Goal: Task Accomplishment & Management: Manage account settings

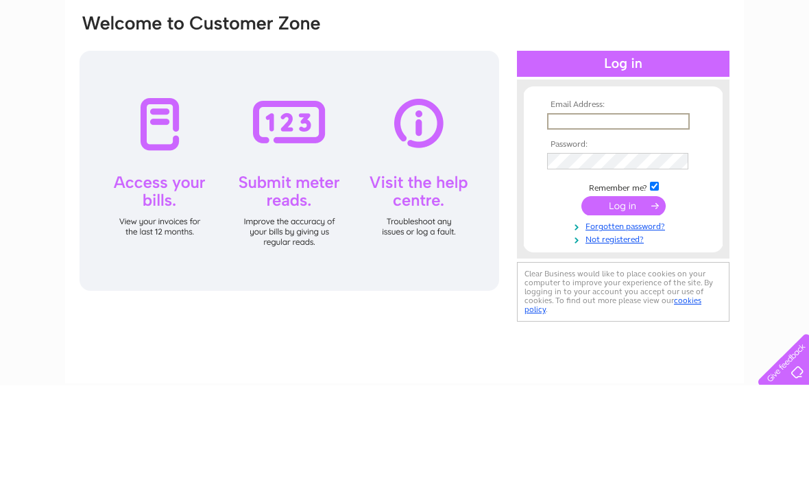
scroll to position [104, 0]
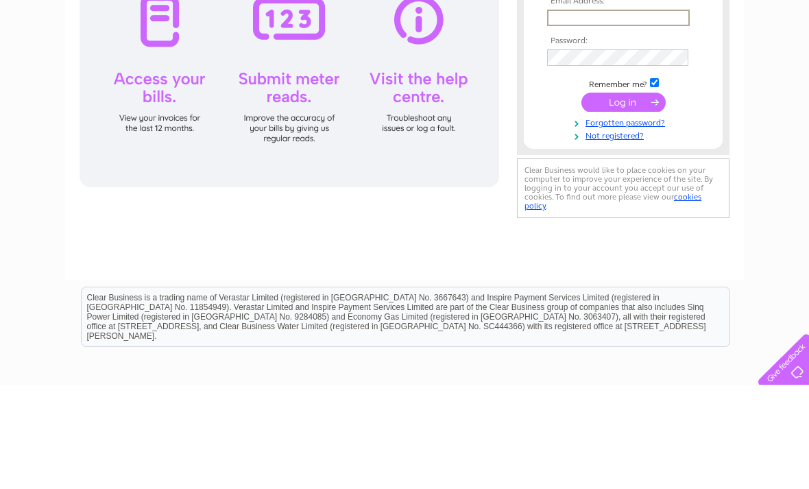
type input "Thecraftcabin.ppm@gmail.com"
click at [623, 206] on input "submit" at bounding box center [624, 205] width 84 height 19
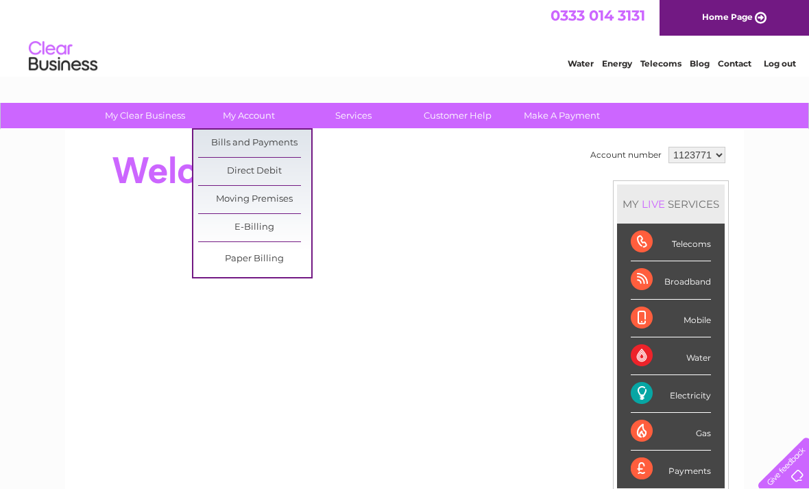
click at [283, 148] on link "Bills and Payments" at bounding box center [254, 143] width 113 height 27
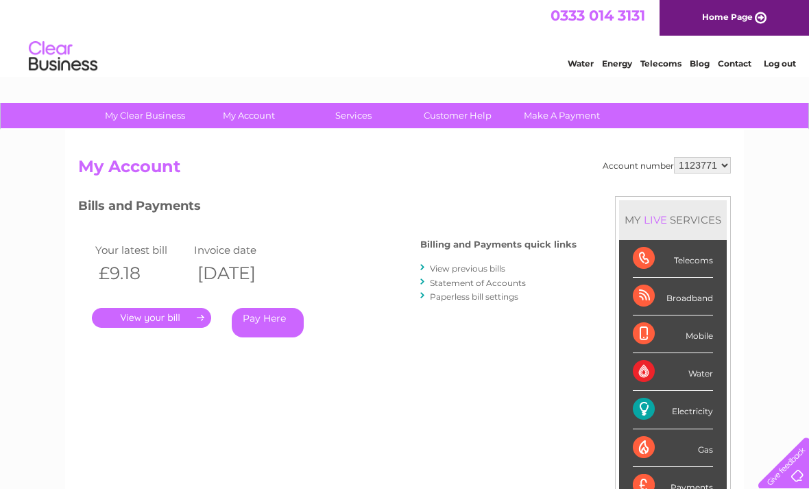
click at [501, 263] on link "View previous bills" at bounding box center [467, 268] width 75 height 10
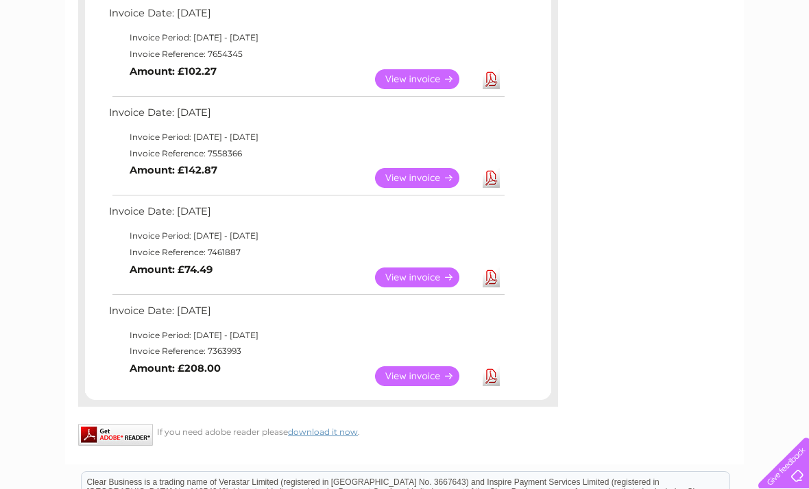
scroll to position [747, 0]
click at [438, 169] on link "View" at bounding box center [425, 179] width 101 height 20
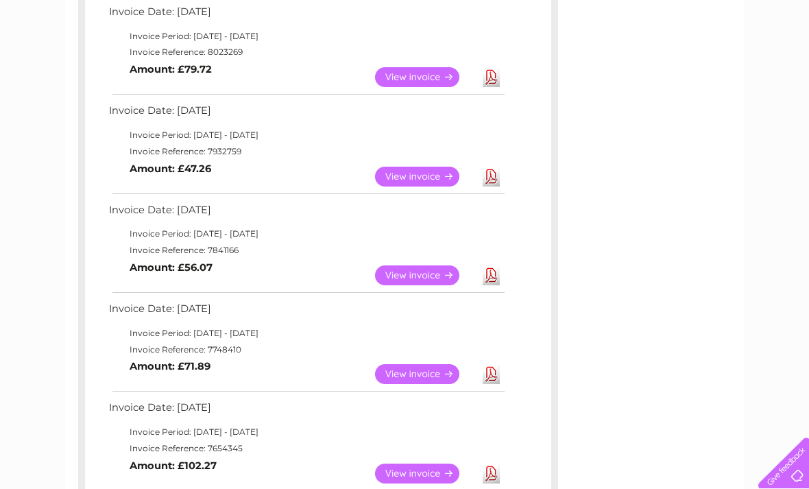
scroll to position [353, 0]
click at [427, 272] on link "View" at bounding box center [425, 276] width 101 height 20
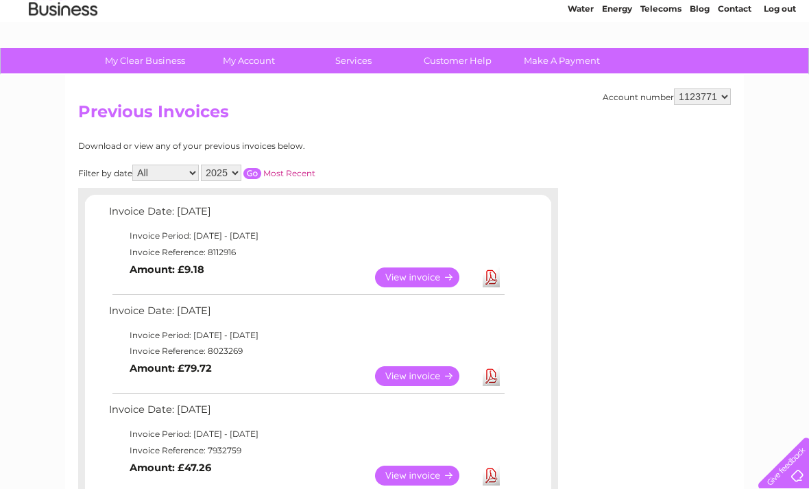
scroll to position [56, 0]
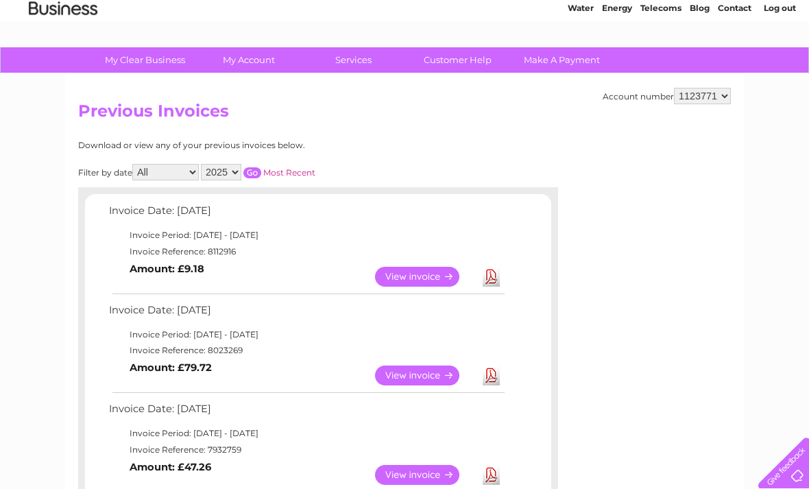
click at [241, 171] on select "2025 2024 2023 2022" at bounding box center [221, 172] width 40 height 16
select select "2024"
click at [261, 171] on input "button" at bounding box center [252, 172] width 18 height 11
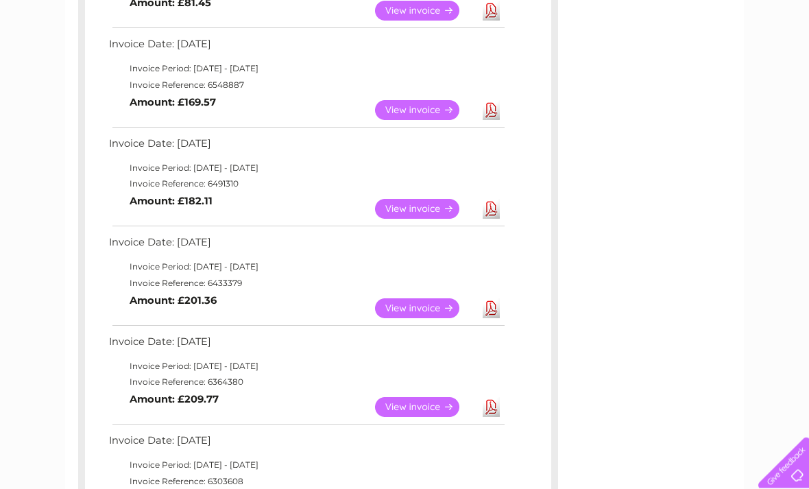
scroll to position [915, 0]
click at [431, 298] on link "View" at bounding box center [425, 308] width 101 height 20
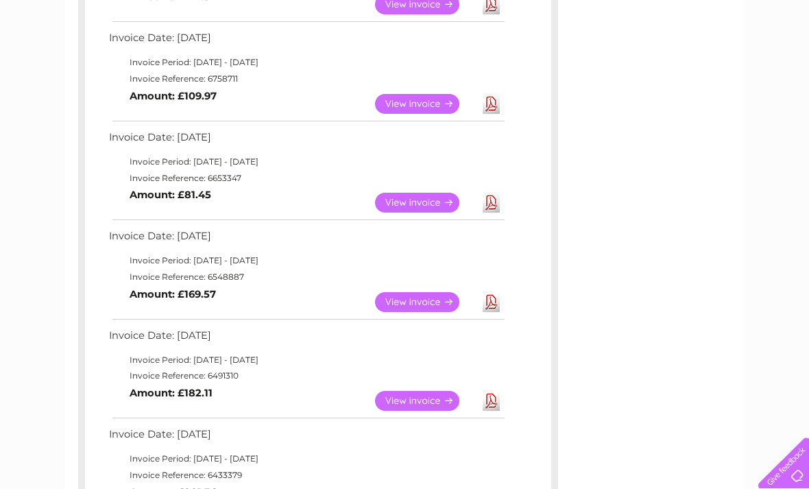
scroll to position [719, 0]
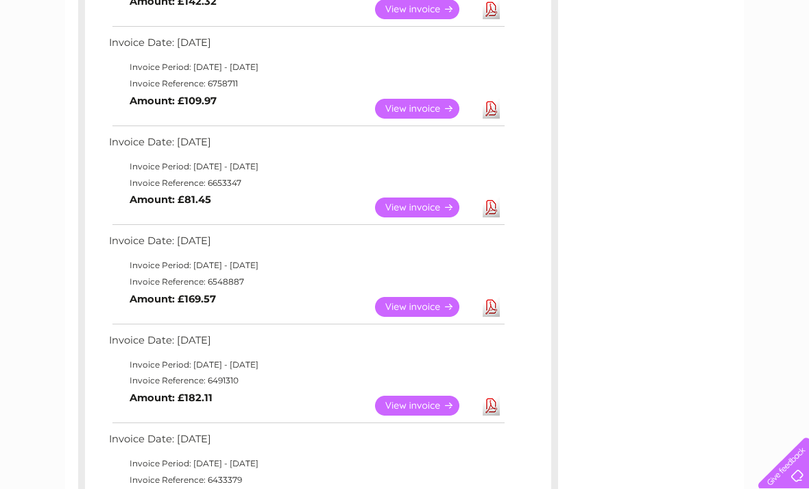
click at [440, 197] on link "View" at bounding box center [425, 207] width 101 height 20
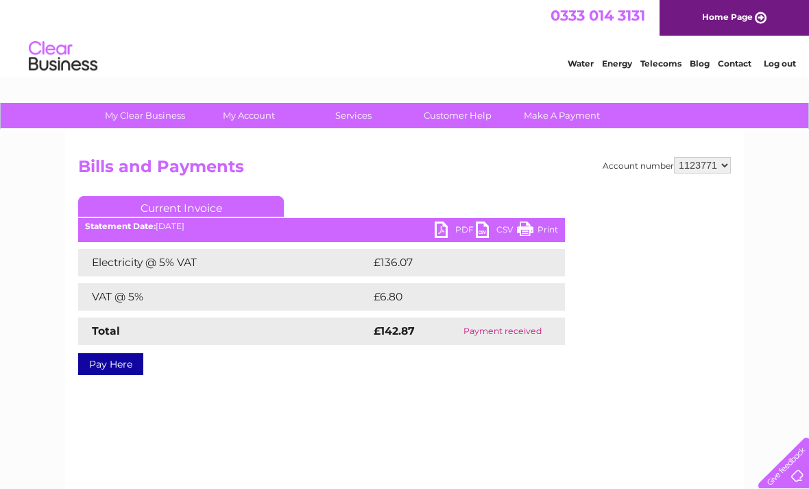
click at [445, 237] on link "PDF" at bounding box center [455, 231] width 41 height 20
click at [442, 228] on link "PDF" at bounding box center [455, 231] width 41 height 20
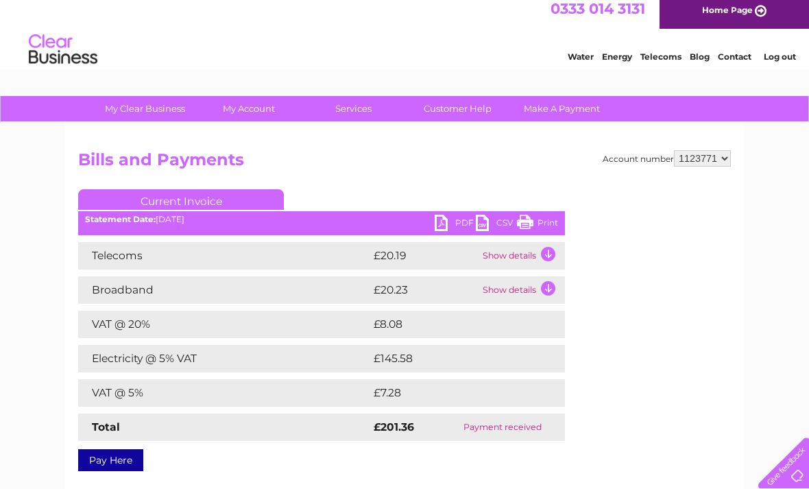
scroll to position [12, 0]
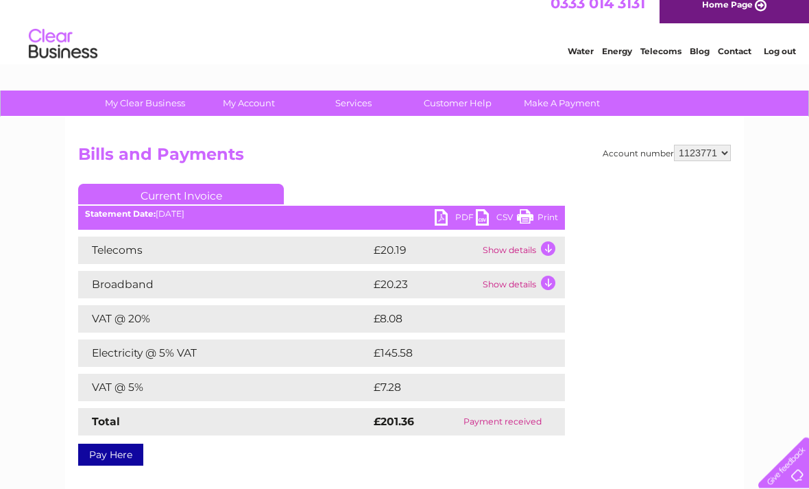
click at [445, 222] on link "PDF" at bounding box center [455, 220] width 41 height 20
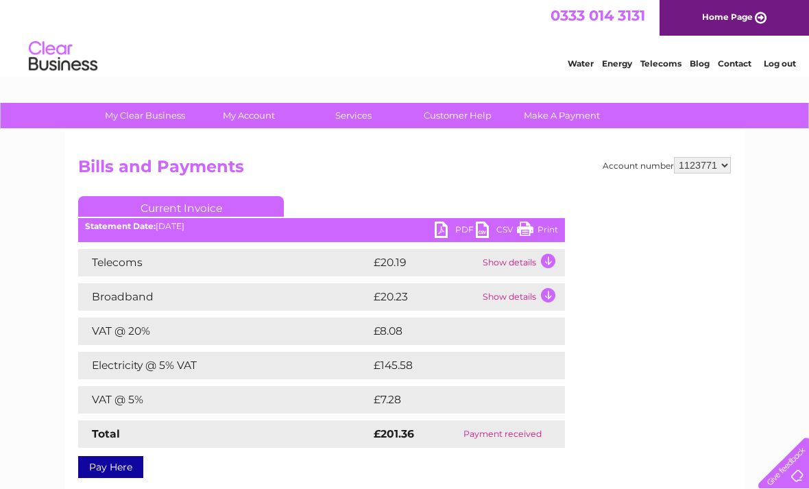
scroll to position [56, 0]
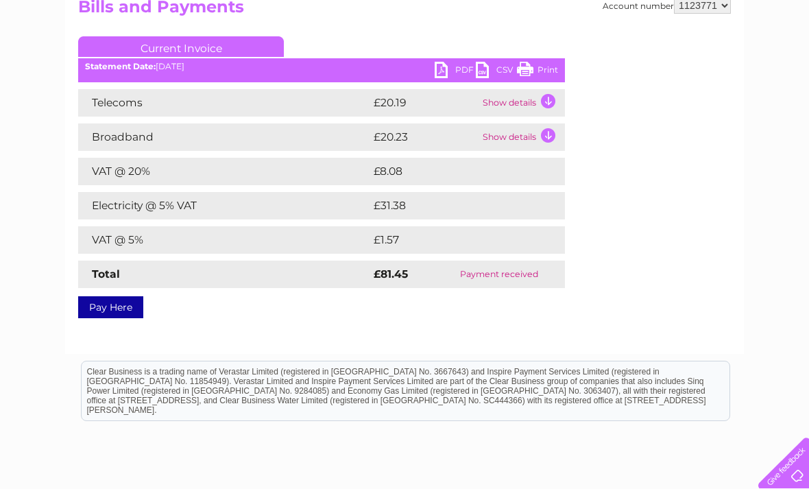
scroll to position [136, 0]
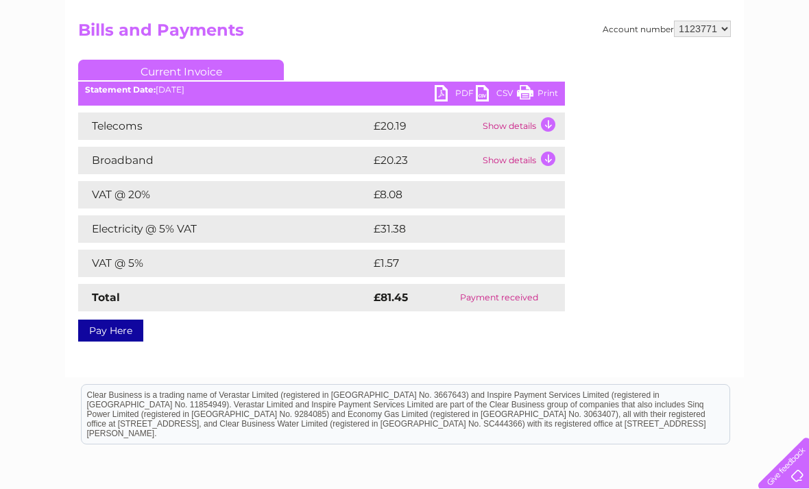
click at [443, 88] on link "PDF" at bounding box center [455, 95] width 41 height 20
